Goal: Use online tool/utility: Utilize a website feature to perform a specific function

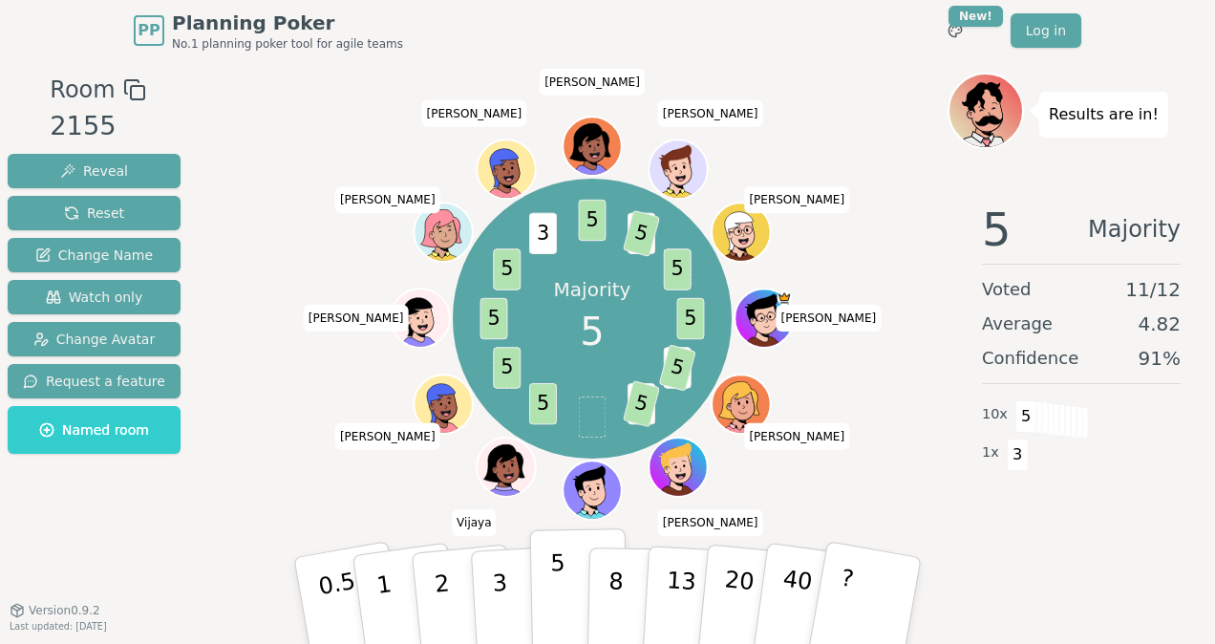
click at [541, 591] on button "5" at bounding box center [579, 600] width 98 height 145
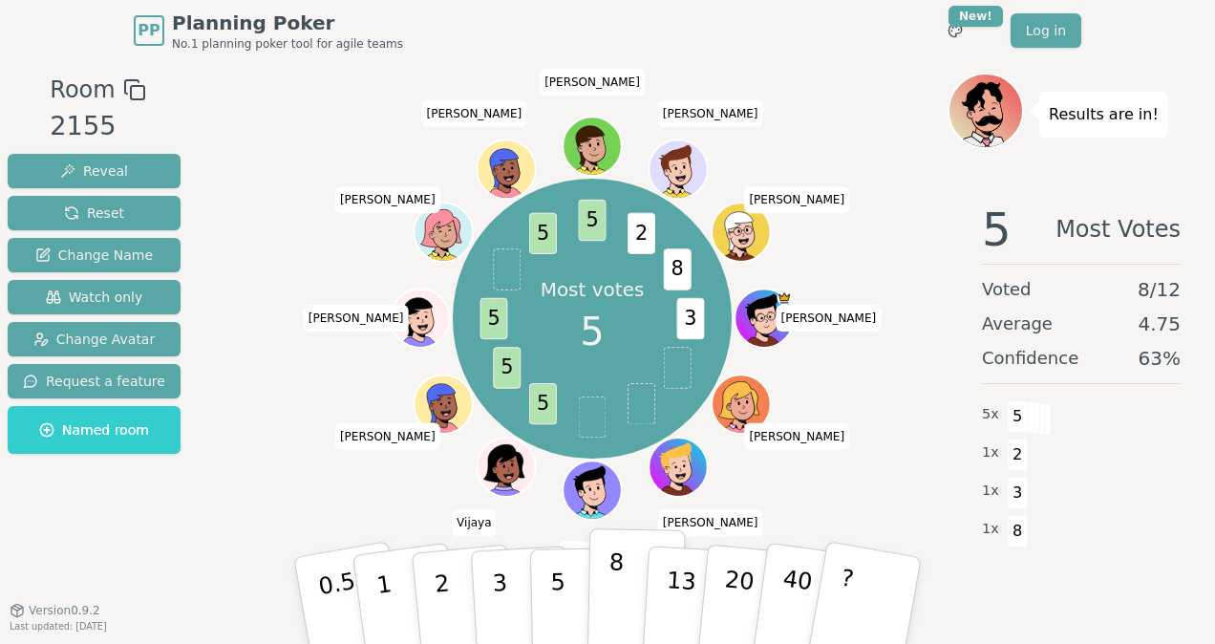
click at [628, 589] on button "8" at bounding box center [636, 600] width 98 height 145
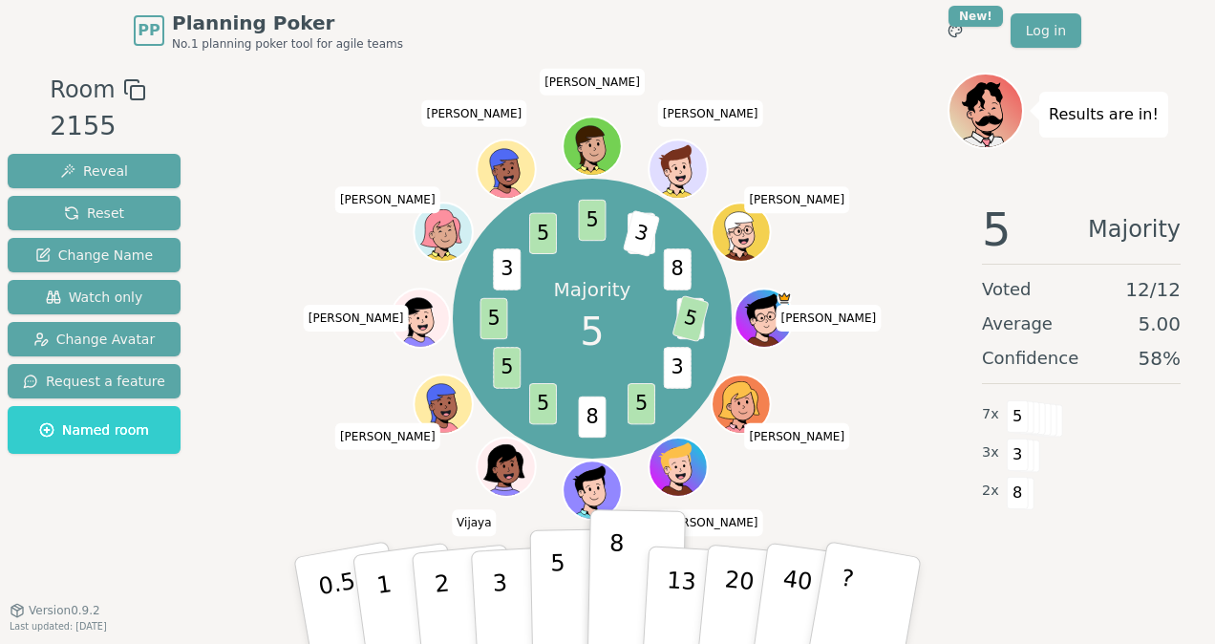
click at [556, 594] on p "5" at bounding box center [558, 600] width 16 height 103
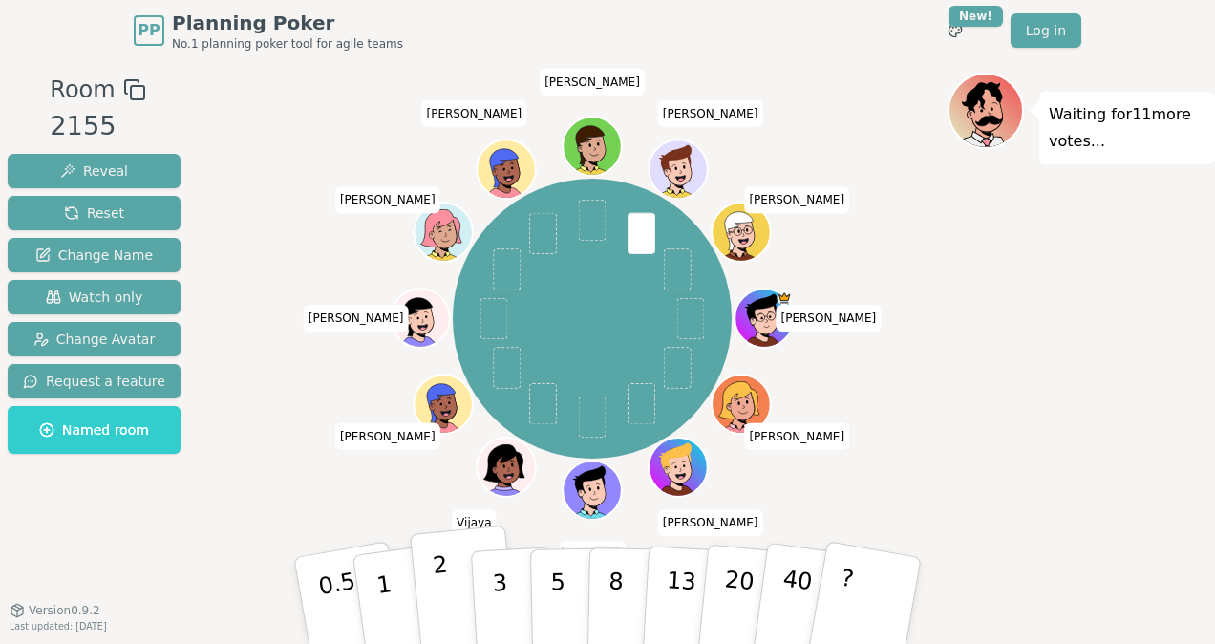
click at [460, 578] on button "2" at bounding box center [464, 601] width 109 height 152
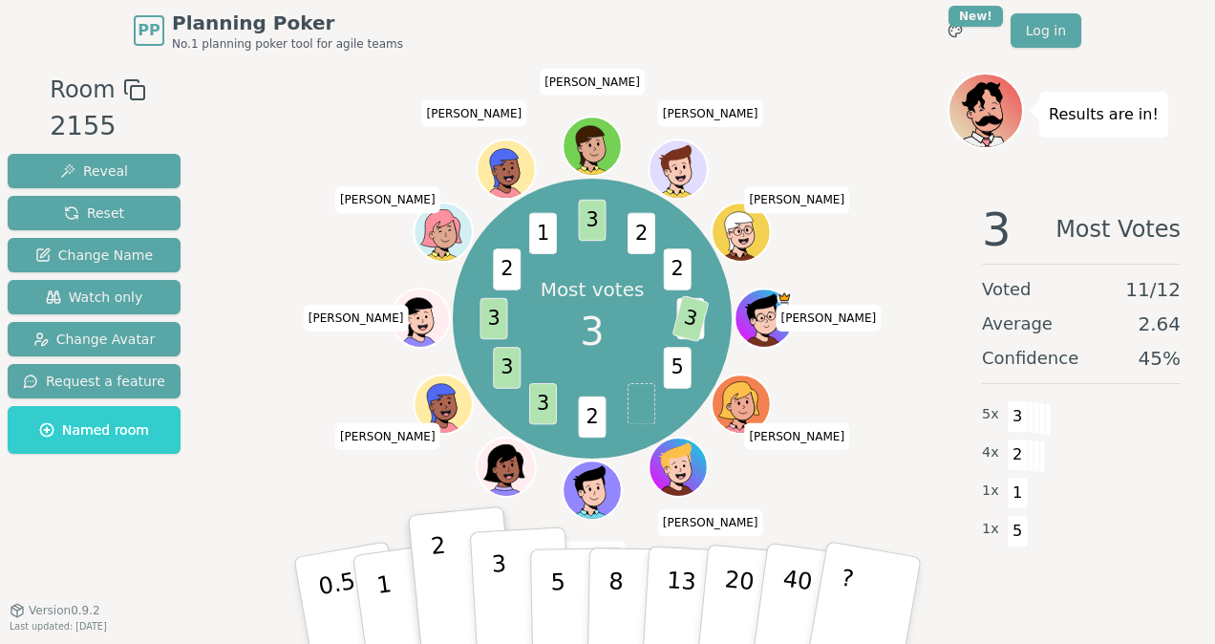
click at [487, 592] on button "3" at bounding box center [522, 600] width 104 height 149
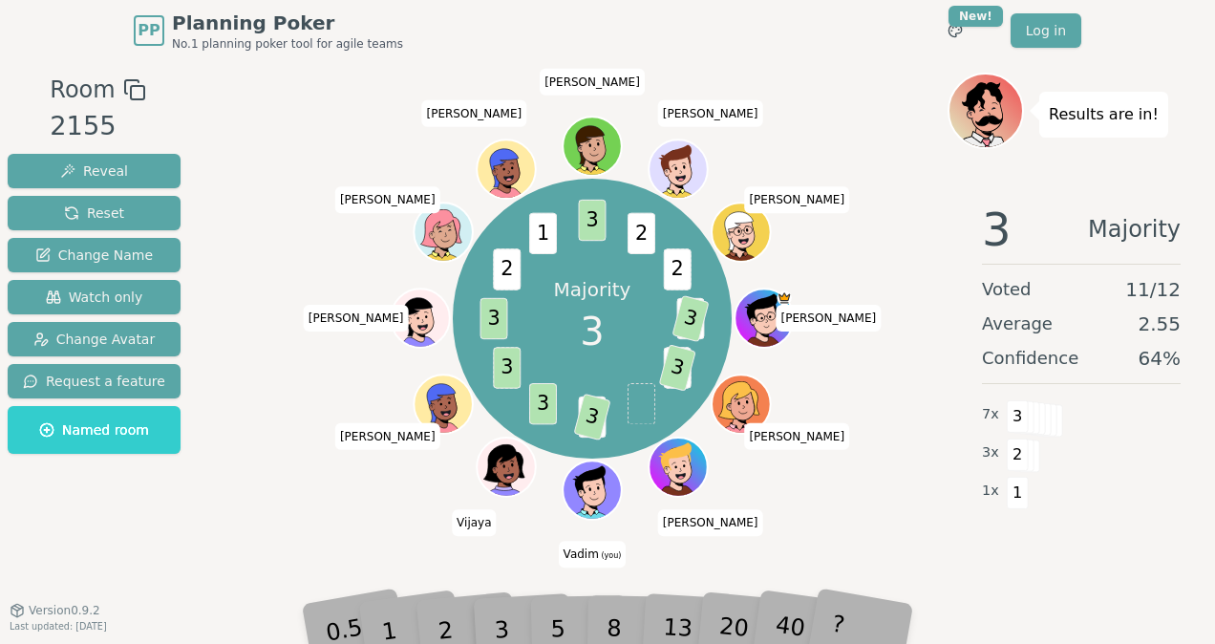
click at [434, 615] on div "1" at bounding box center [407, 600] width 66 height 74
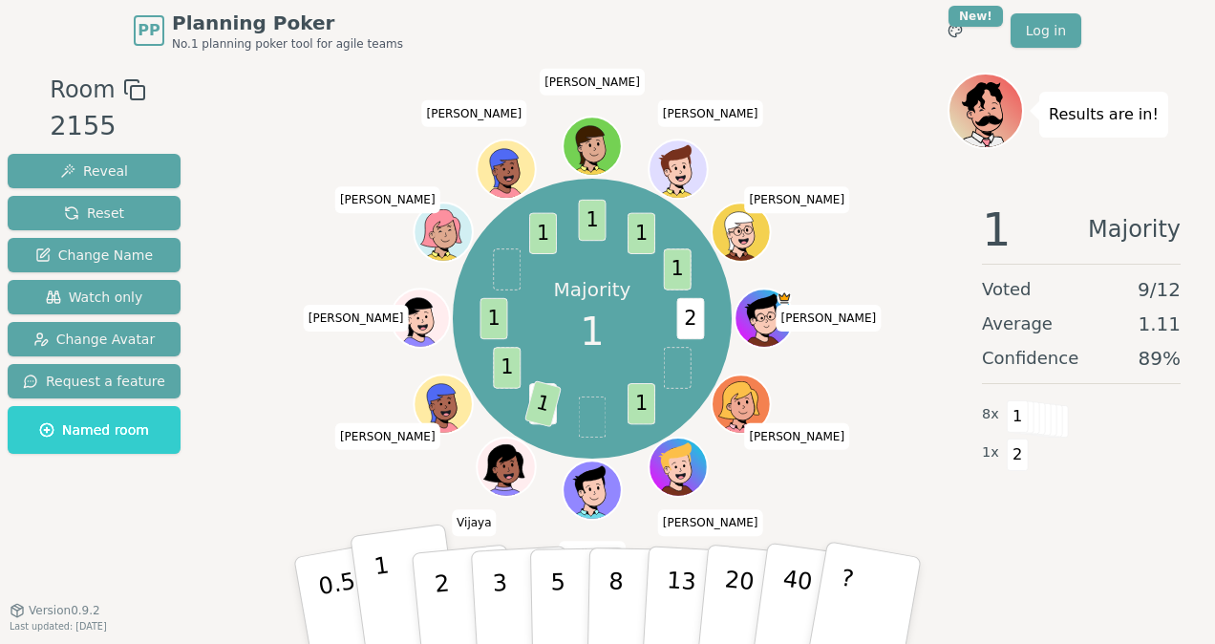
click at [399, 586] on button "1" at bounding box center [406, 600] width 114 height 155
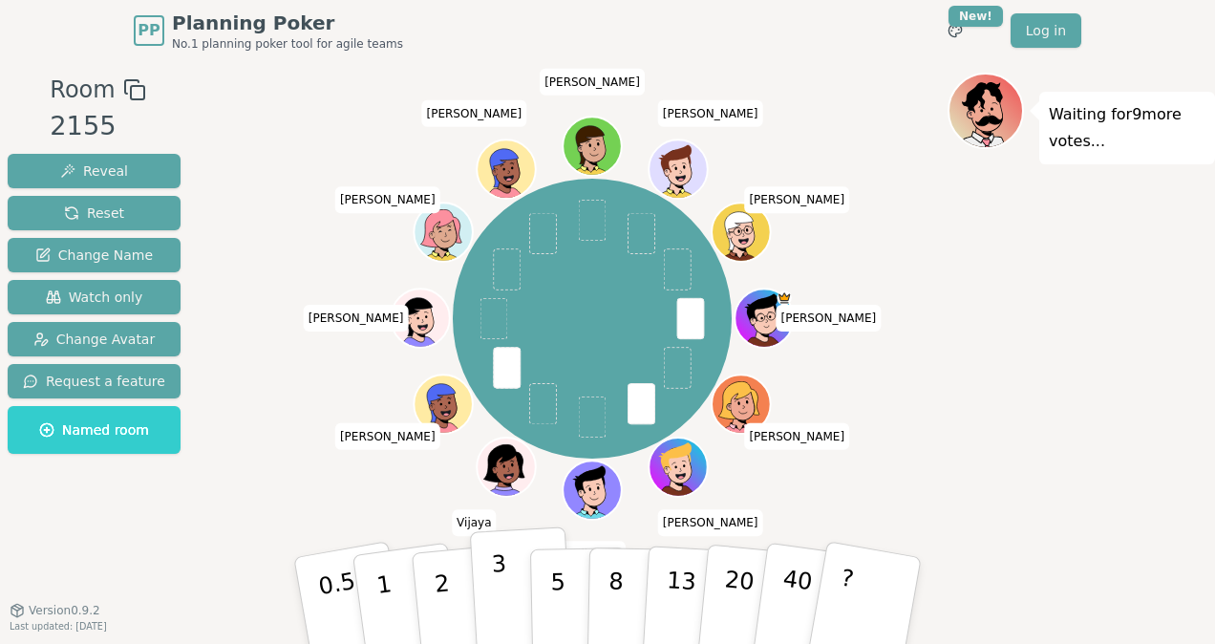
click at [504, 589] on button "3" at bounding box center [522, 600] width 104 height 149
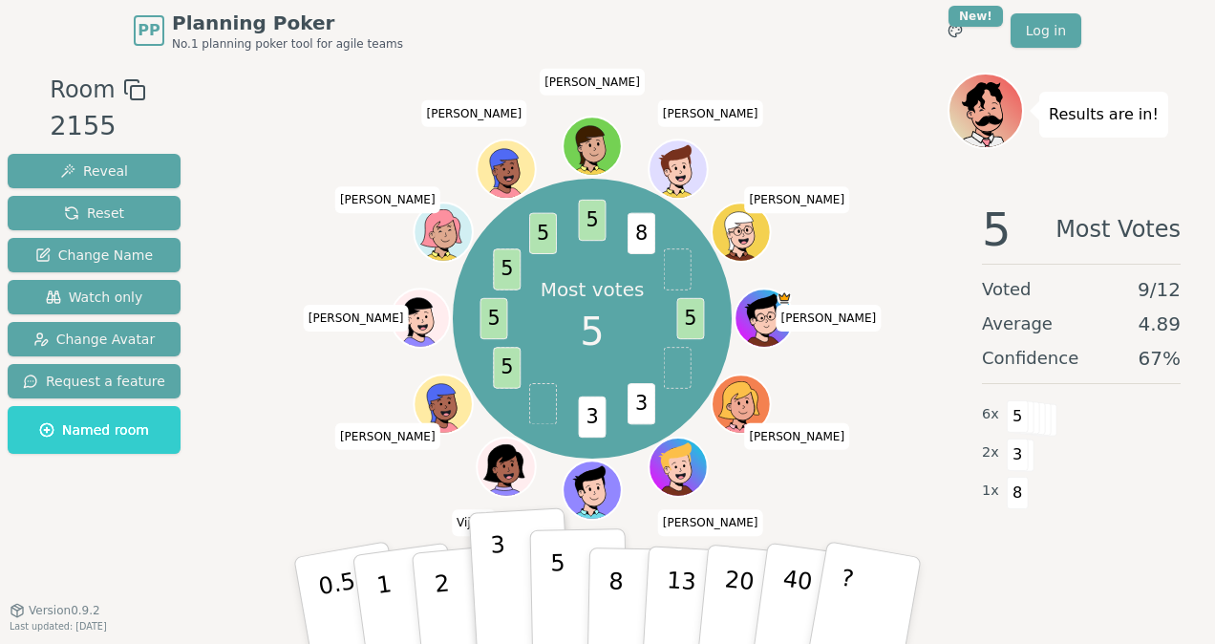
click at [570, 595] on button "5" at bounding box center [579, 600] width 98 height 145
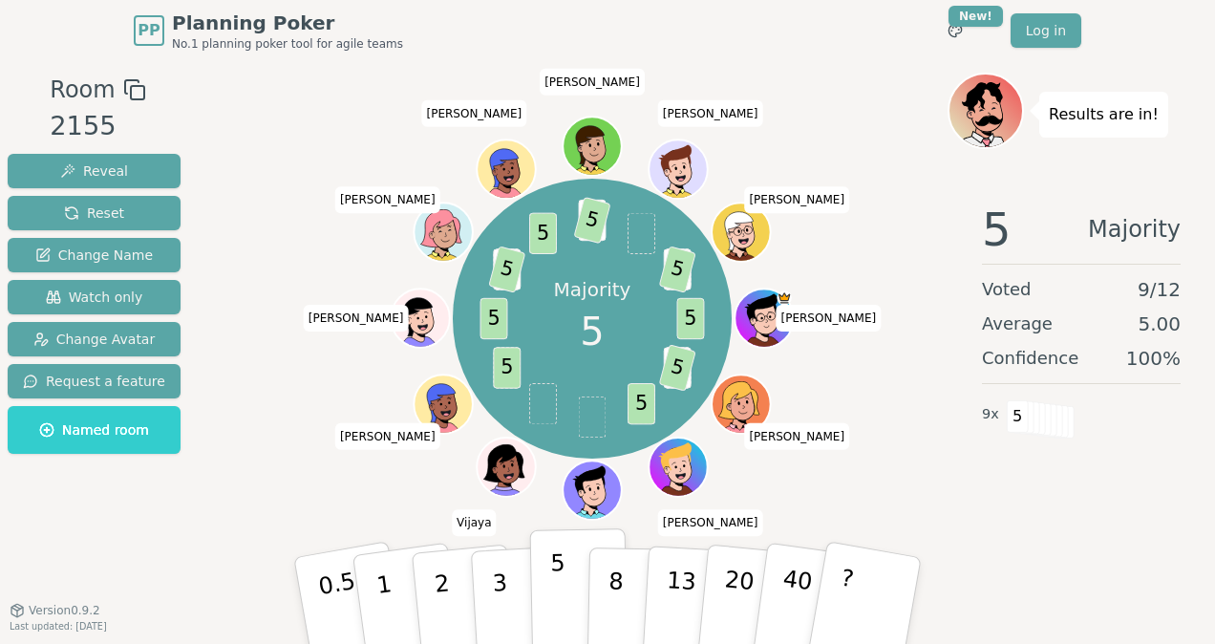
click at [561, 585] on button "5" at bounding box center [579, 600] width 98 height 145
